Goal: Task Accomplishment & Management: Manage account settings

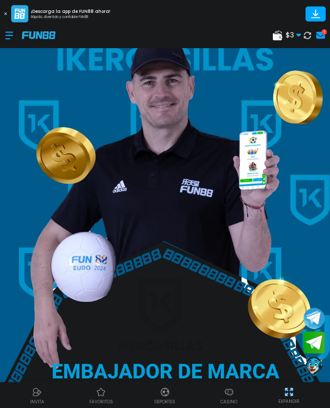
click at [321, 31] on div "1" at bounding box center [324, 32] width 6 height 6
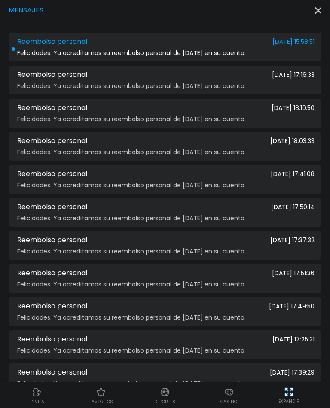
click at [304, 45] on span "2025-09-21 15:58:51" at bounding box center [293, 42] width 42 height 6
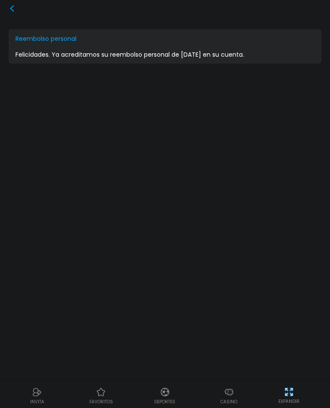
click at [11, 1] on div "Reembolso personal 2025-09-21 15:58:51 Felicidades. Ya acreditamos su reembolso…" at bounding box center [165, 204] width 330 height 408
click at [17, 6] on div at bounding box center [165, 8] width 312 height 7
click at [15, 6] on icon at bounding box center [12, 8] width 7 height 7
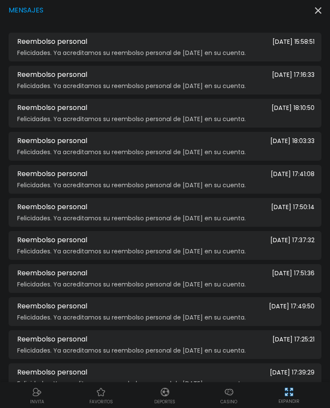
click at [315, 12] on icon "button" at bounding box center [318, 10] width 6 height 6
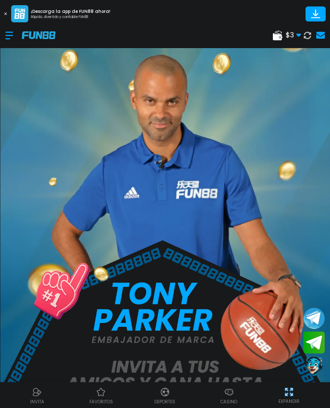
click at [230, 391] on img at bounding box center [229, 392] width 10 height 10
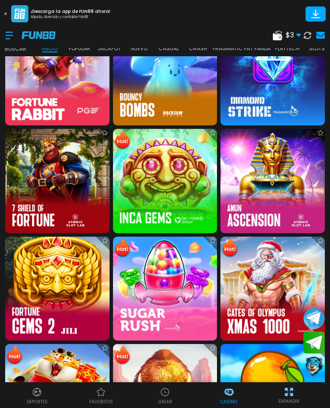
click at [164, 395] on img at bounding box center [165, 392] width 10 height 10
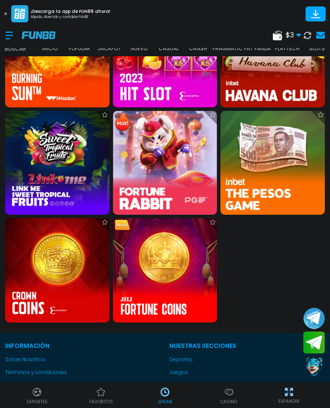
scroll to position [277, 0]
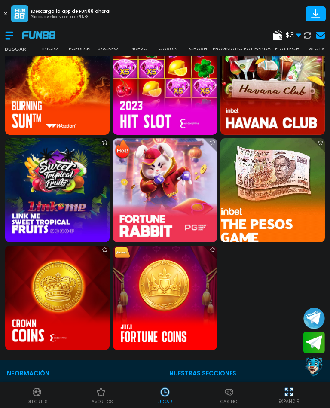
click at [280, 227] on img at bounding box center [272, 190] width 115 height 115
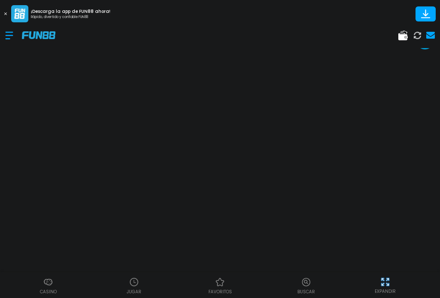
click at [329, 284] on div "EXPANDIR" at bounding box center [385, 284] width 100 height 19
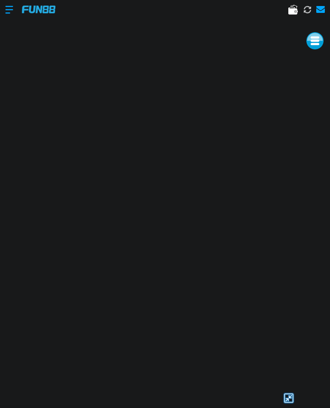
click at [283, 399] on img at bounding box center [288, 397] width 13 height 13
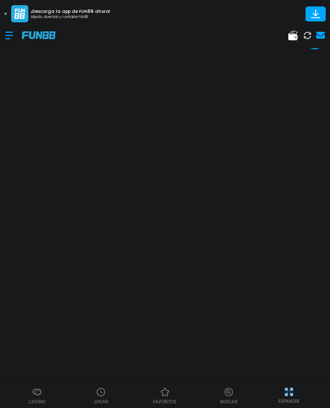
click at [41, 393] on img at bounding box center [37, 392] width 10 height 10
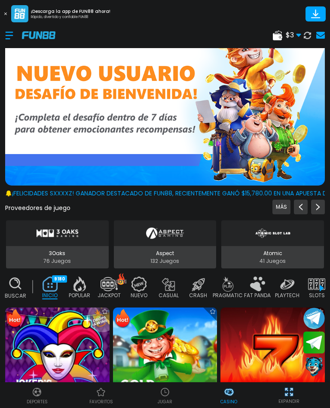
click at [10, 34] on div at bounding box center [13, 35] width 17 height 25
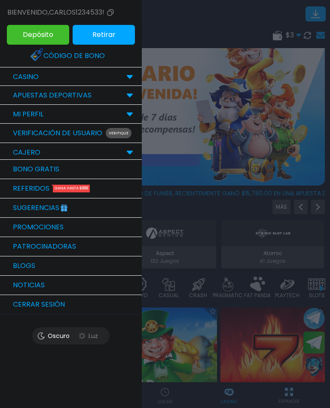
click at [39, 309] on button "Cerrar sesión" at bounding box center [71, 304] width 142 height 19
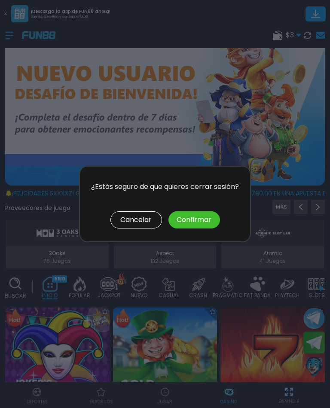
click at [200, 223] on button "Confirmar" at bounding box center [194, 219] width 52 height 17
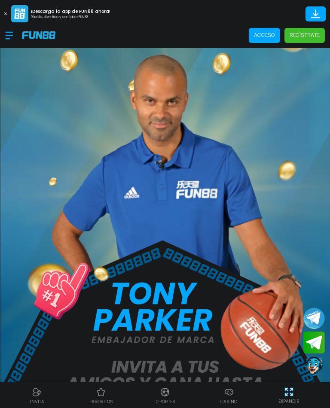
click at [265, 32] on p "Acceso" at bounding box center [264, 35] width 21 height 8
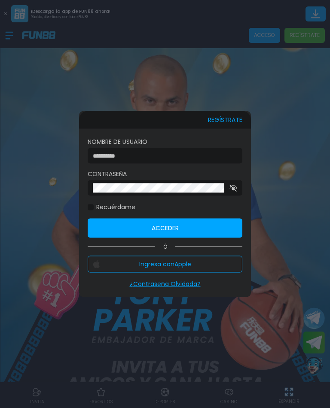
click at [200, 159] on input at bounding box center [162, 155] width 139 height 9
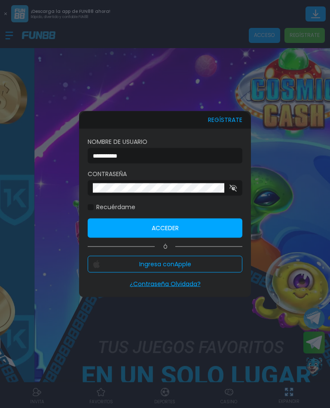
type input "**********"
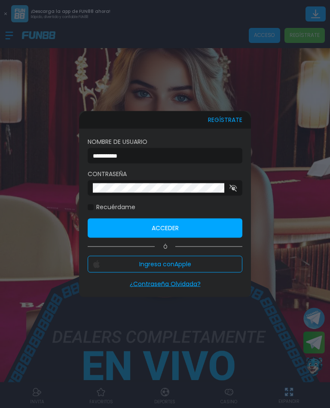
click at [230, 227] on button "Acceder" at bounding box center [165, 227] width 155 height 19
